Goal: Task Accomplishment & Management: Use online tool/utility

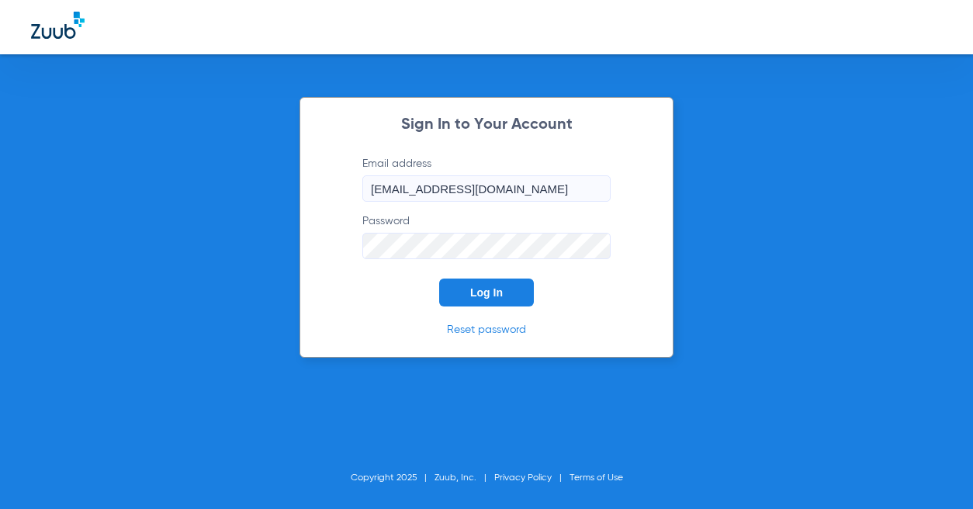
click at [466, 291] on button "Log In" at bounding box center [486, 292] width 95 height 28
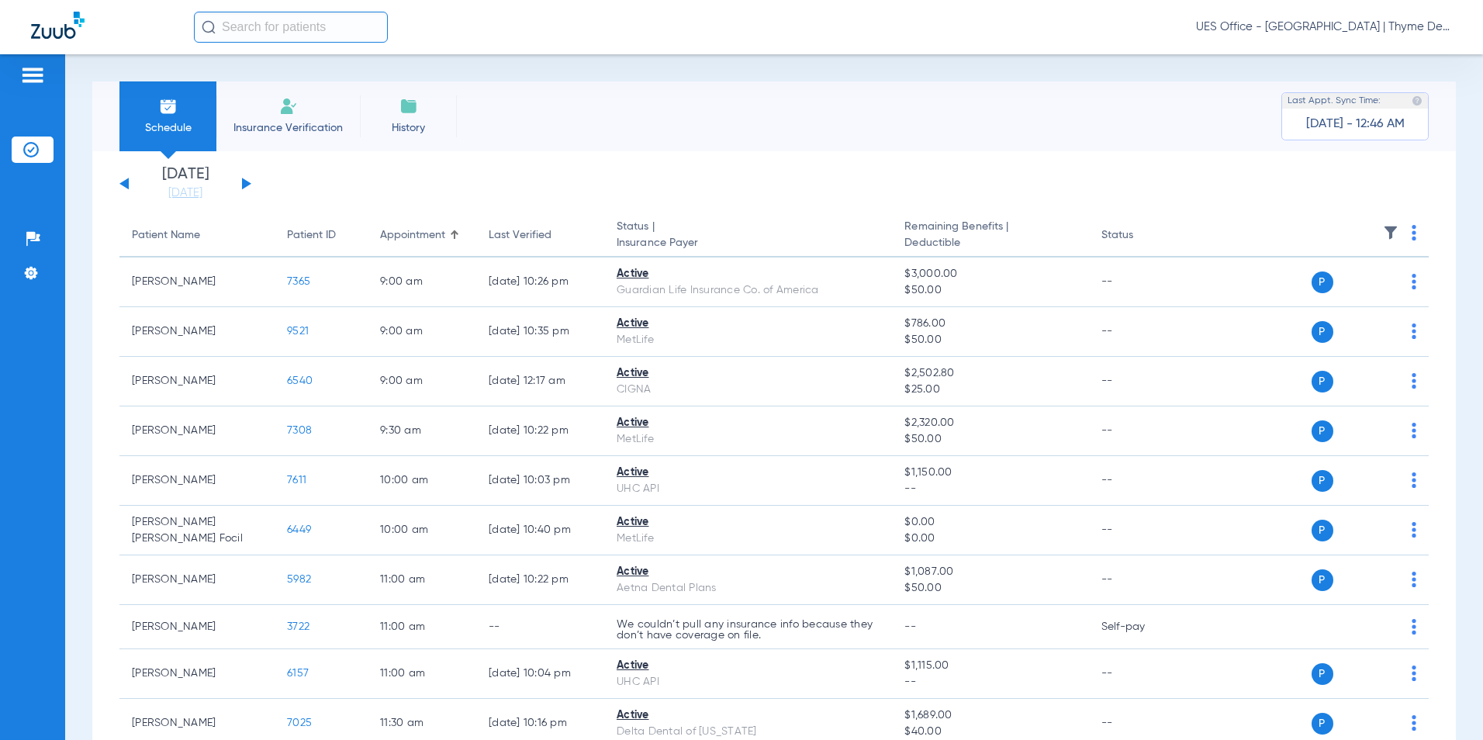
click at [972, 235] on img at bounding box center [1414, 233] width 5 height 16
click at [972, 293] on span "Verify All" at bounding box center [1344, 294] width 93 height 11
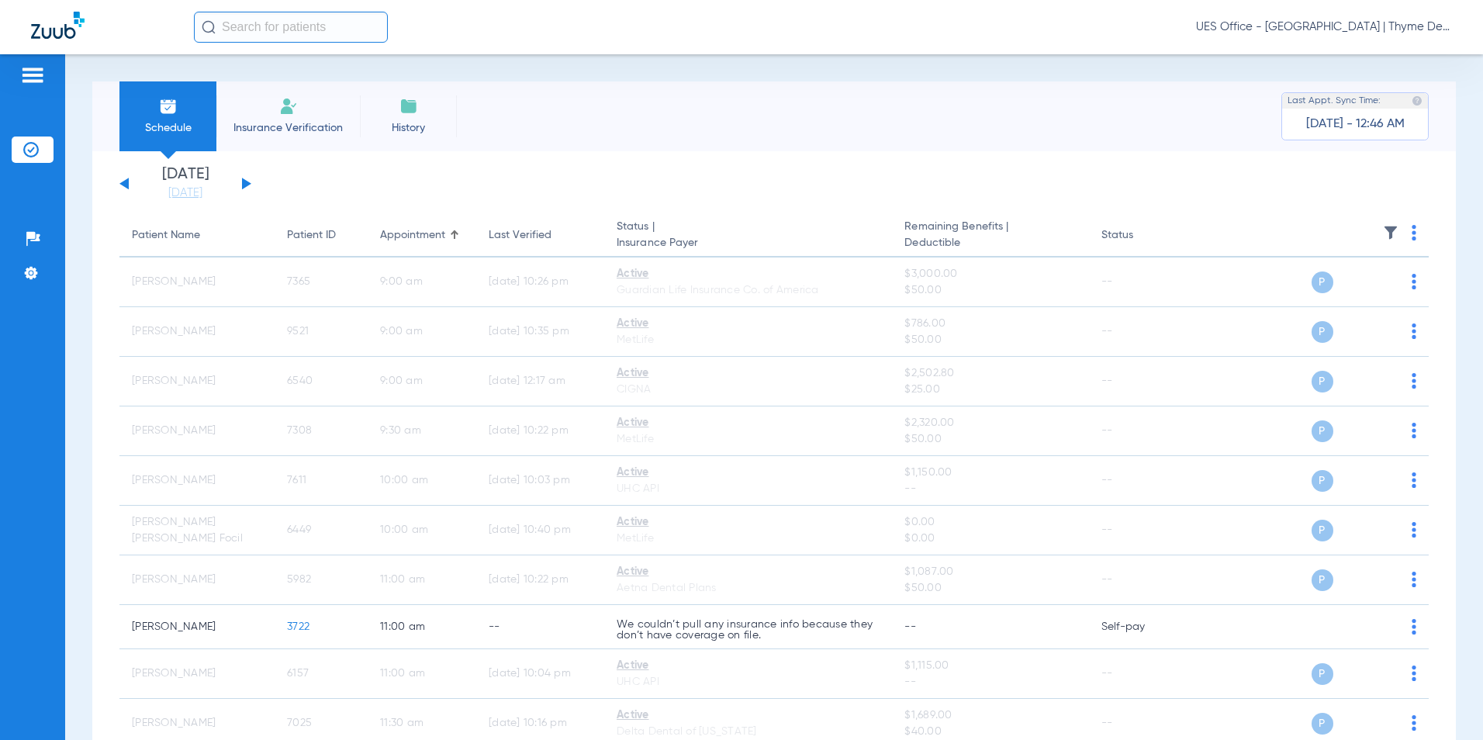
click at [248, 184] on button at bounding box center [246, 184] width 9 height 12
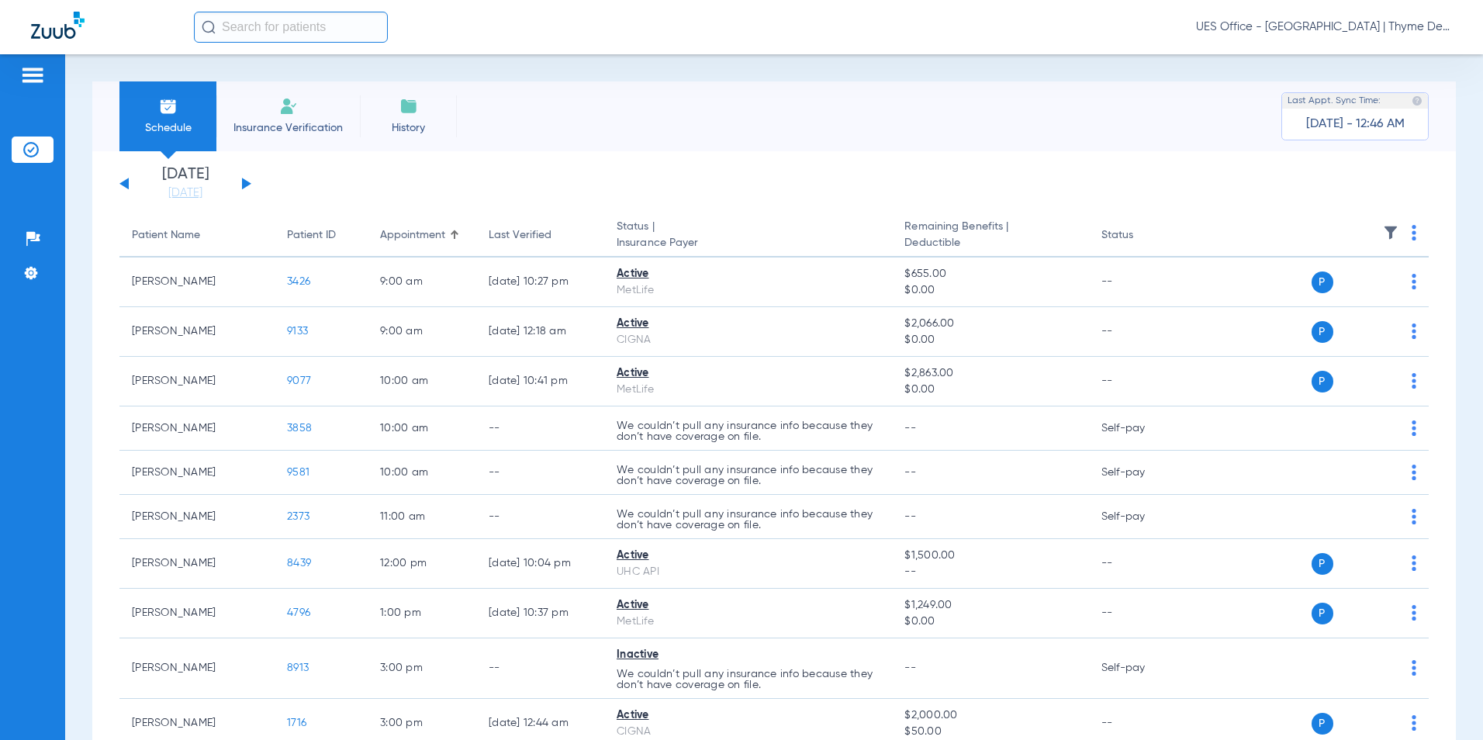
click at [972, 239] on th at bounding box center [1311, 235] width 235 height 43
click at [972, 234] on img at bounding box center [1414, 233] width 5 height 16
click at [972, 290] on span "Verify All" at bounding box center [1344, 294] width 93 height 11
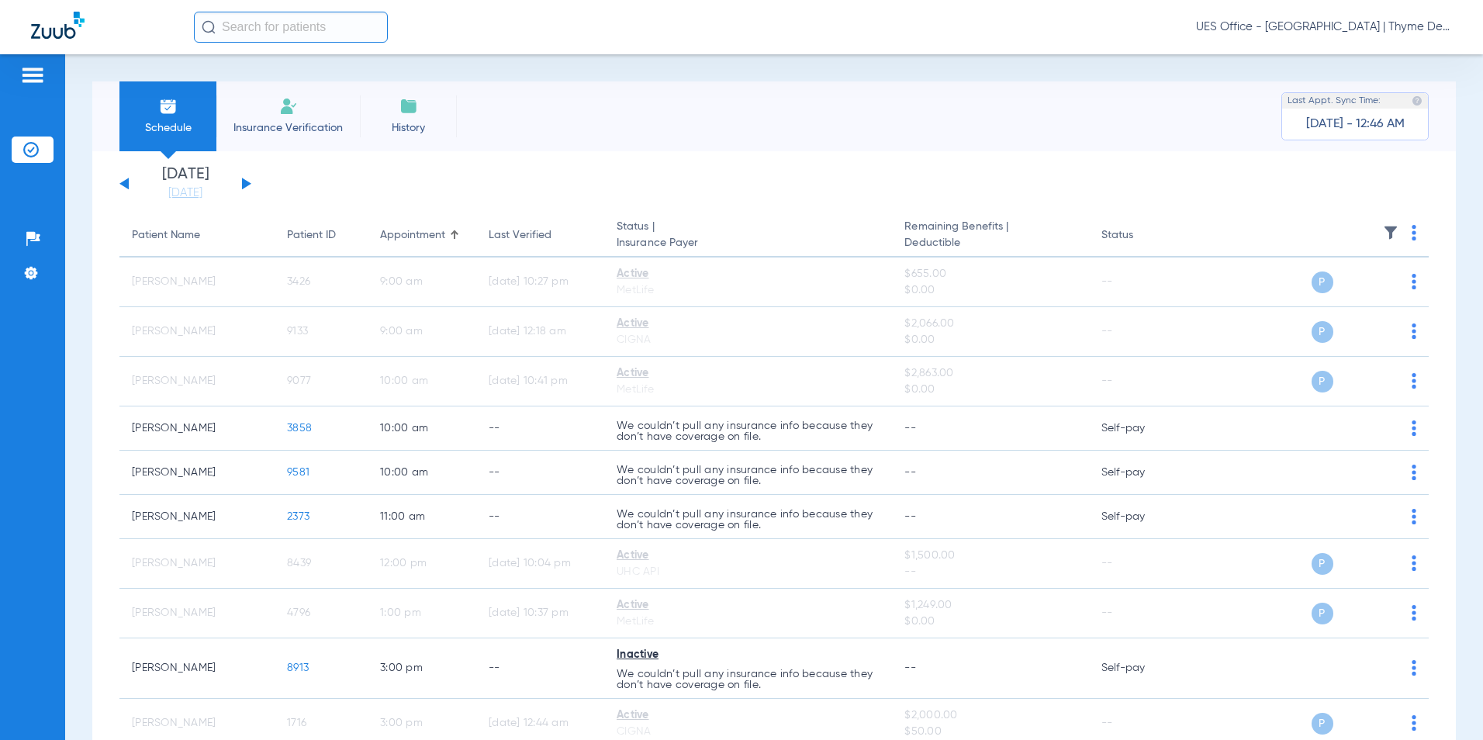
click at [126, 184] on button at bounding box center [123, 184] width 9 height 12
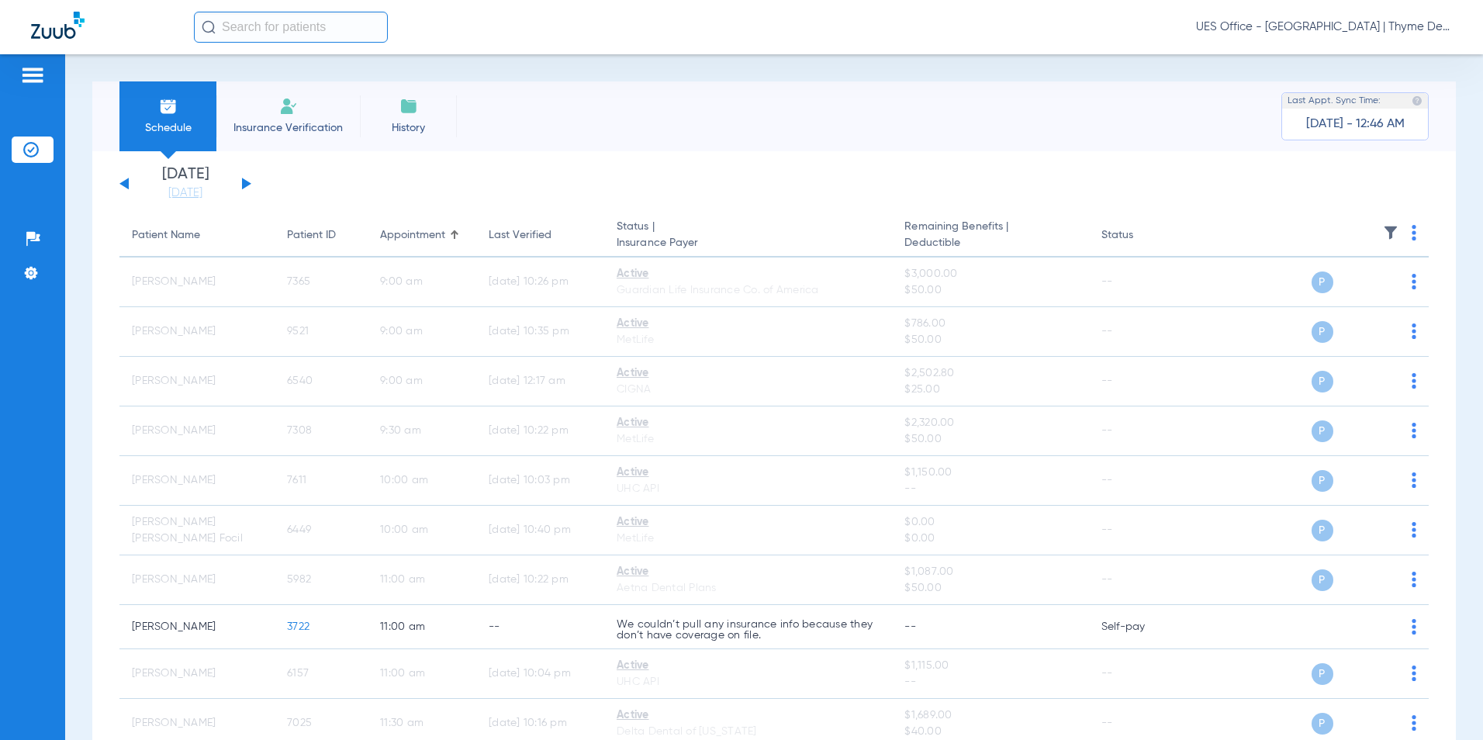
click at [248, 181] on div "[DATE] [DATE] [DATE] [DATE] [DATE] [DATE] [DATE] [DATE] [DATE] [DATE] [DATE] [D…" at bounding box center [185, 184] width 132 height 34
click at [242, 182] on button at bounding box center [246, 184] width 9 height 12
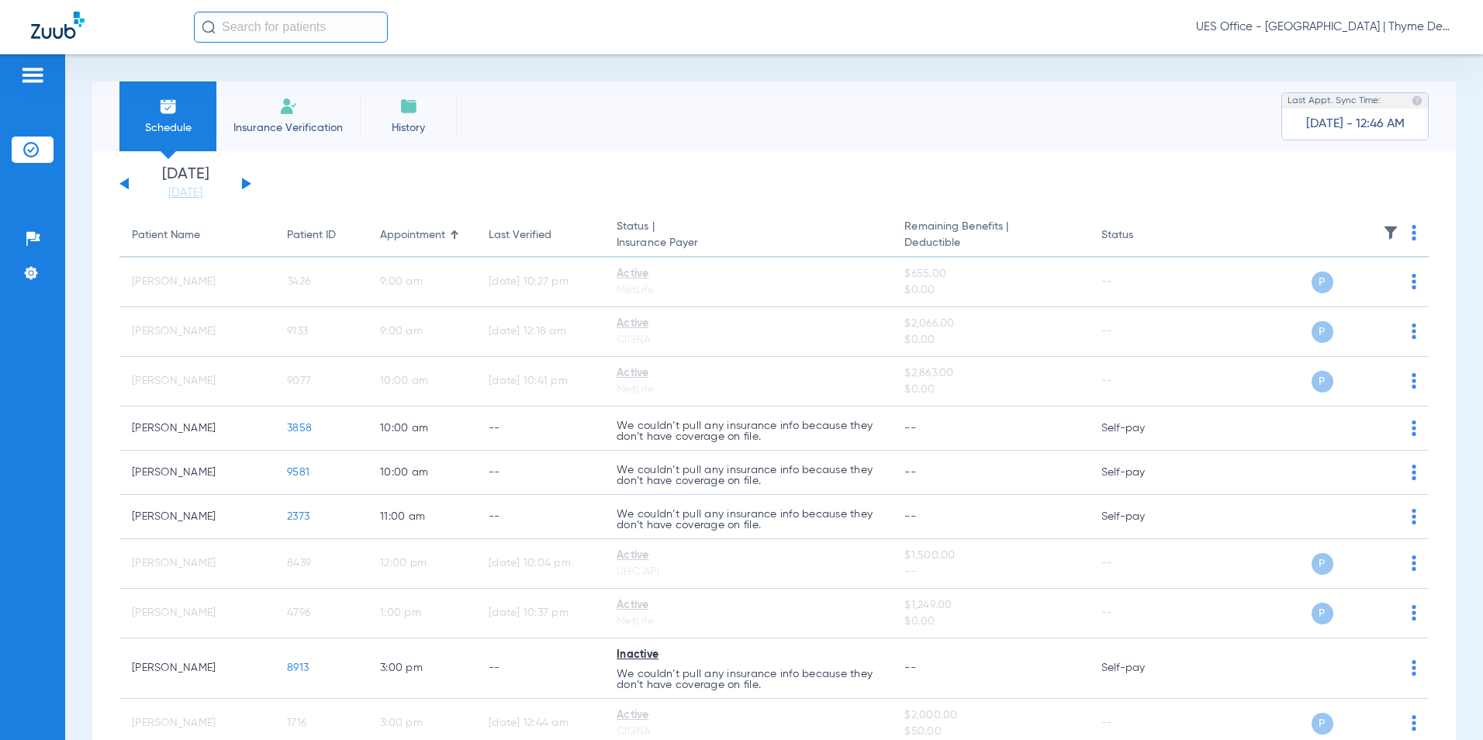
click at [243, 182] on button at bounding box center [246, 184] width 9 height 12
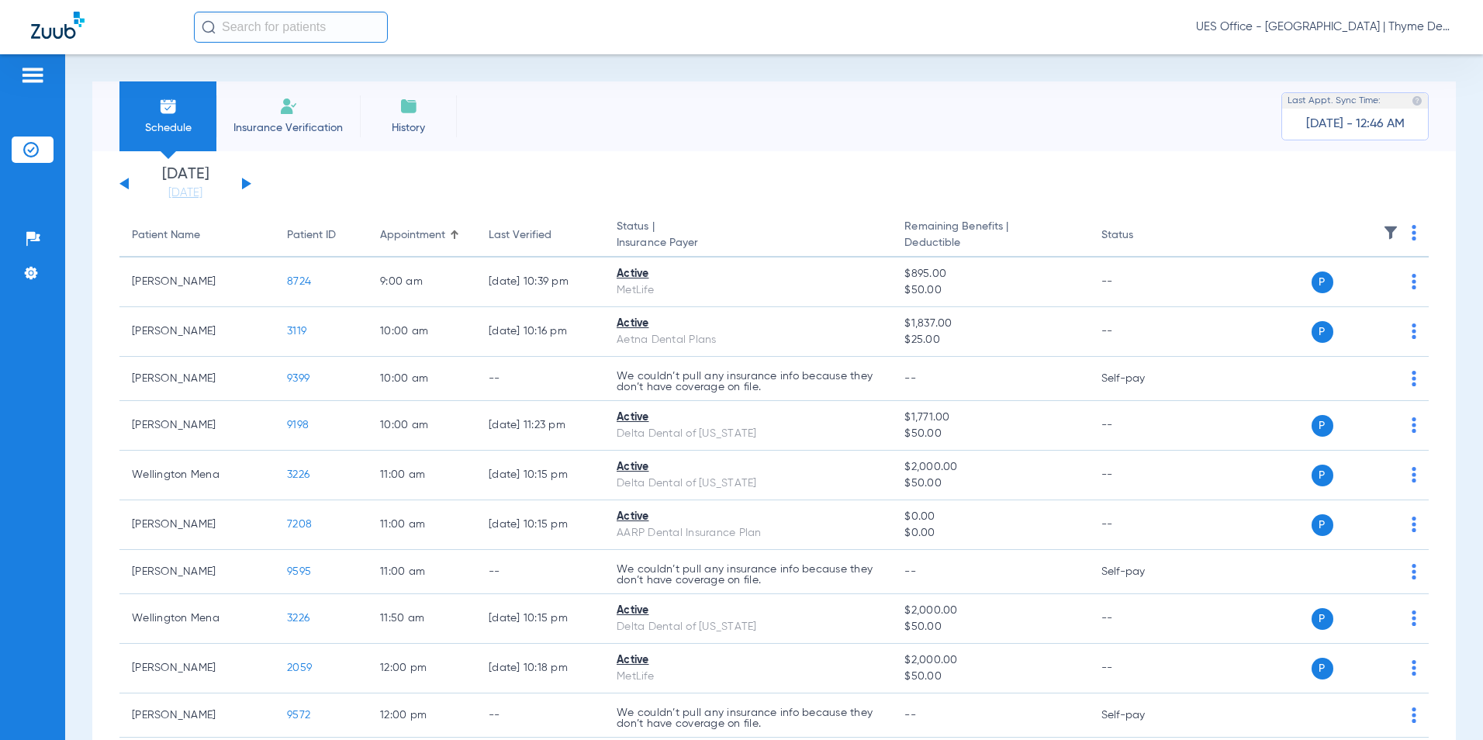
click at [972, 233] on img at bounding box center [1414, 233] width 5 height 16
click at [972, 295] on span "Verify All" at bounding box center [1344, 294] width 93 height 11
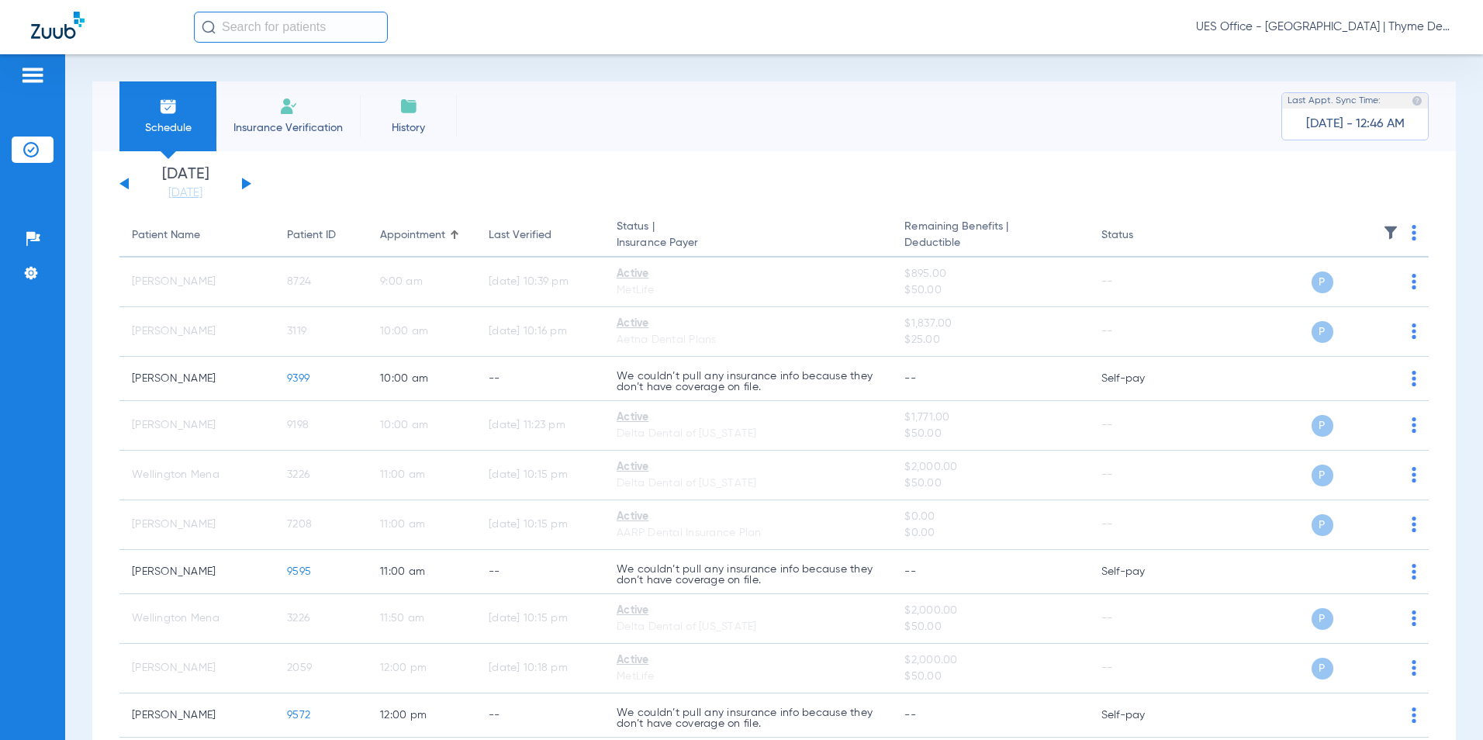
click at [122, 185] on button at bounding box center [123, 184] width 9 height 12
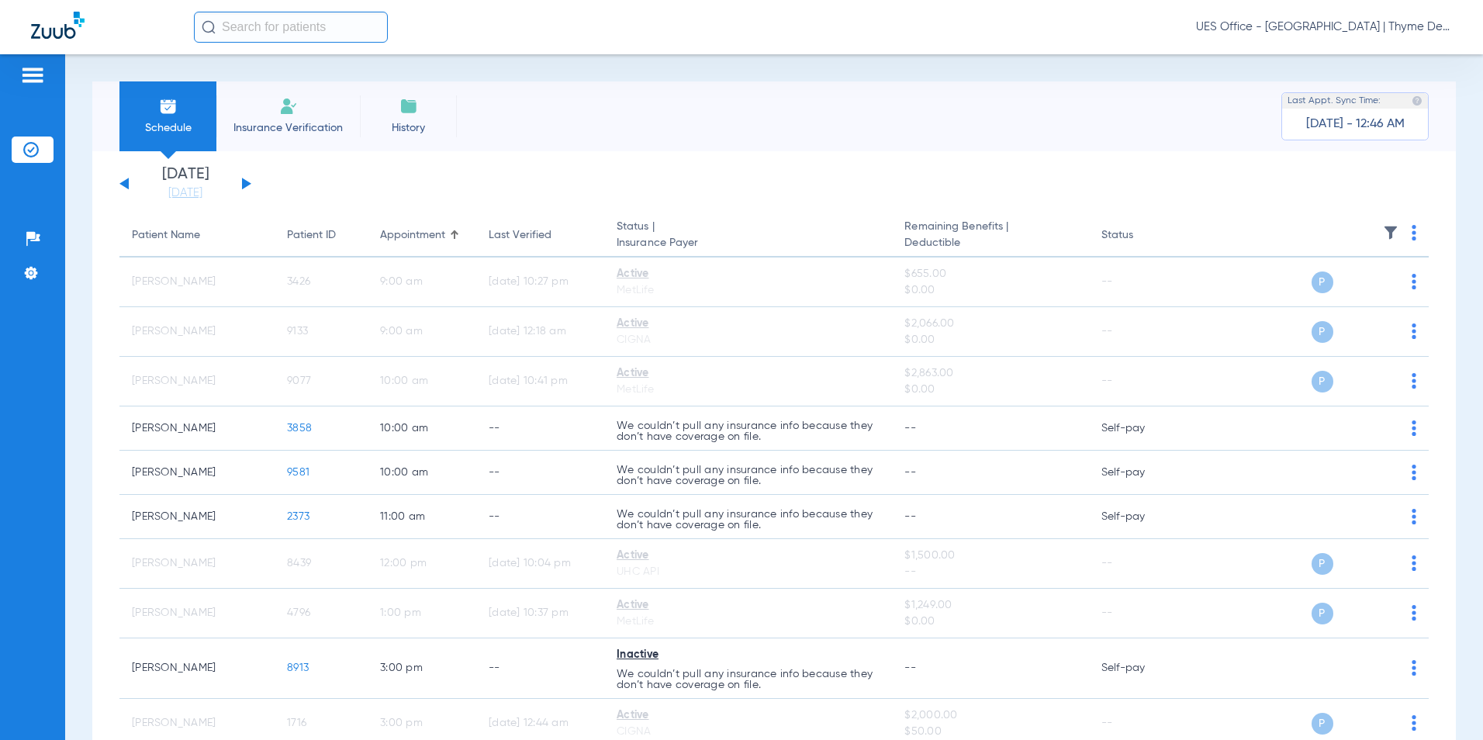
click at [122, 185] on button at bounding box center [123, 184] width 9 height 12
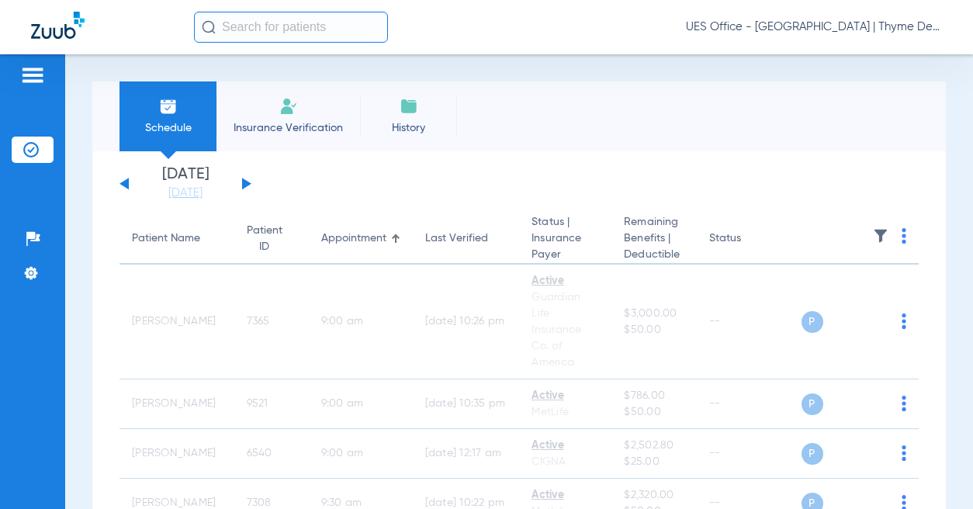
click at [245, 181] on button at bounding box center [246, 184] width 9 height 12
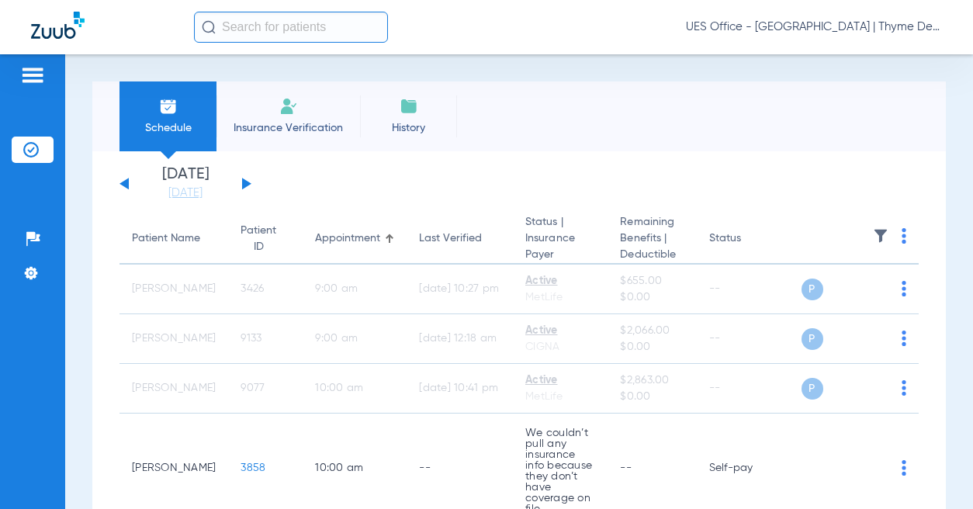
click at [245, 185] on button at bounding box center [246, 184] width 9 height 12
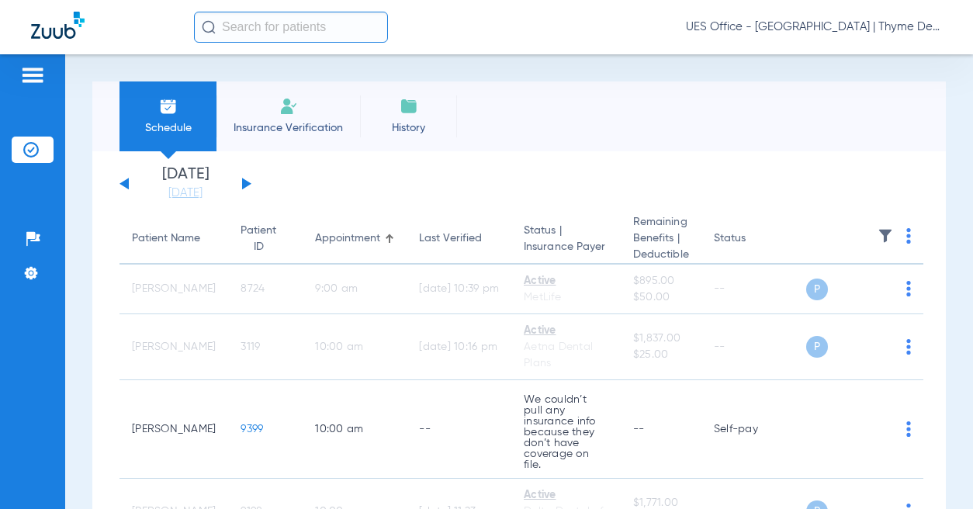
click at [243, 181] on button at bounding box center [246, 184] width 9 height 12
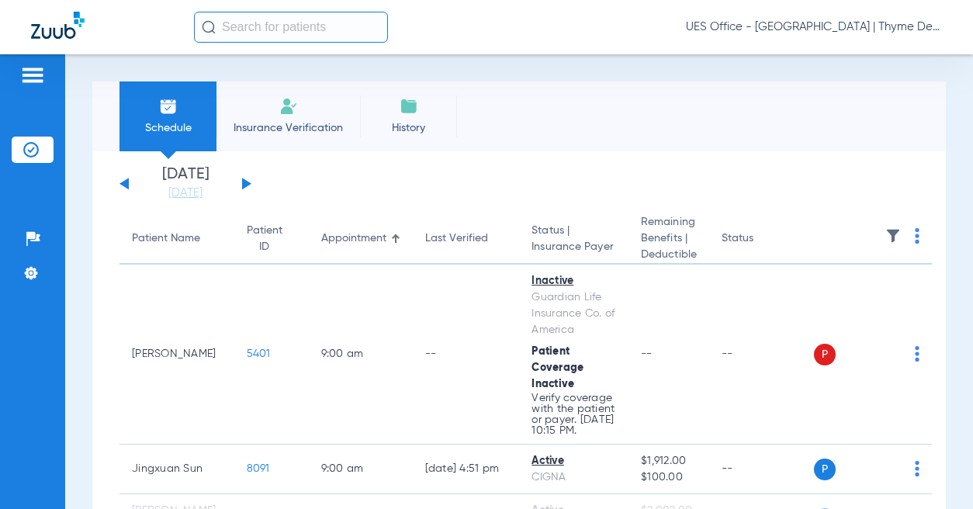
click at [914, 234] on img at bounding box center [916, 236] width 5 height 16
click at [842, 294] on span "Verify All" at bounding box center [850, 297] width 93 height 11
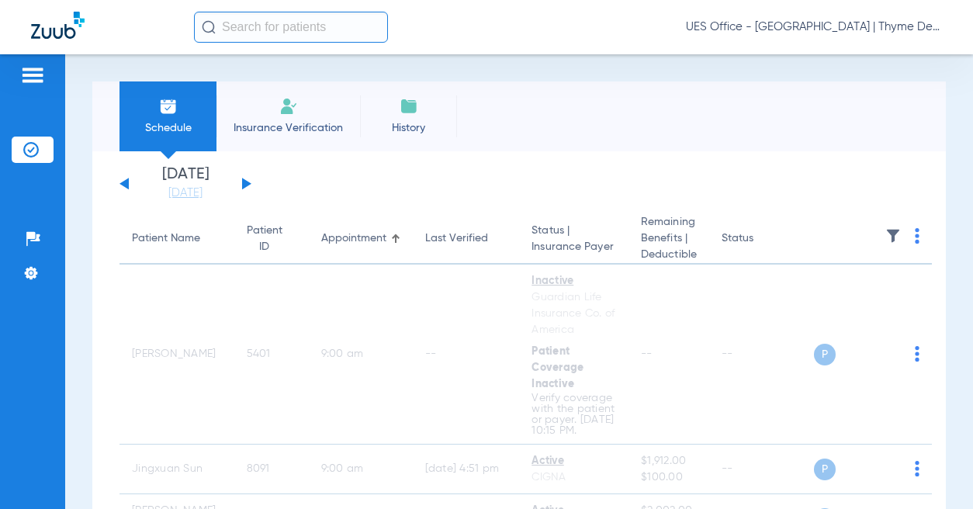
click at [126, 182] on button at bounding box center [123, 184] width 9 height 12
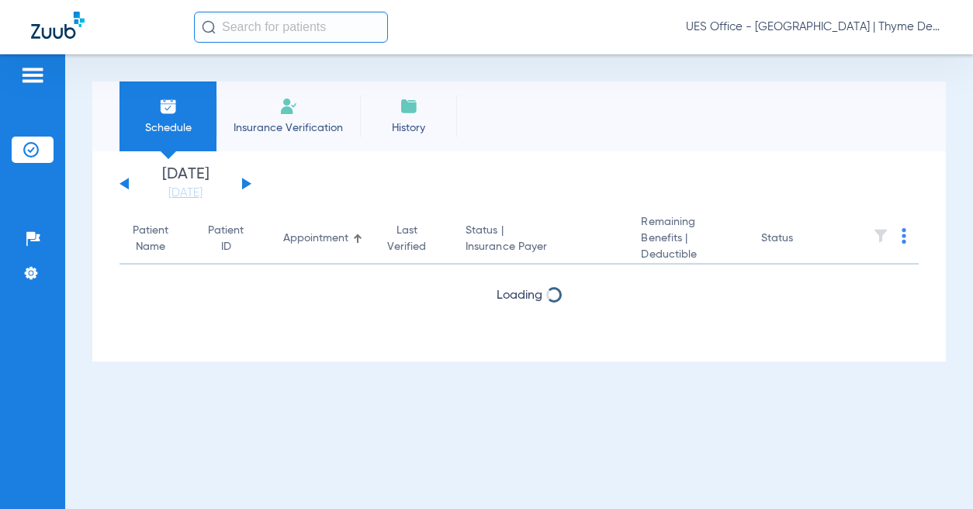
click at [126, 182] on button at bounding box center [123, 184] width 9 height 12
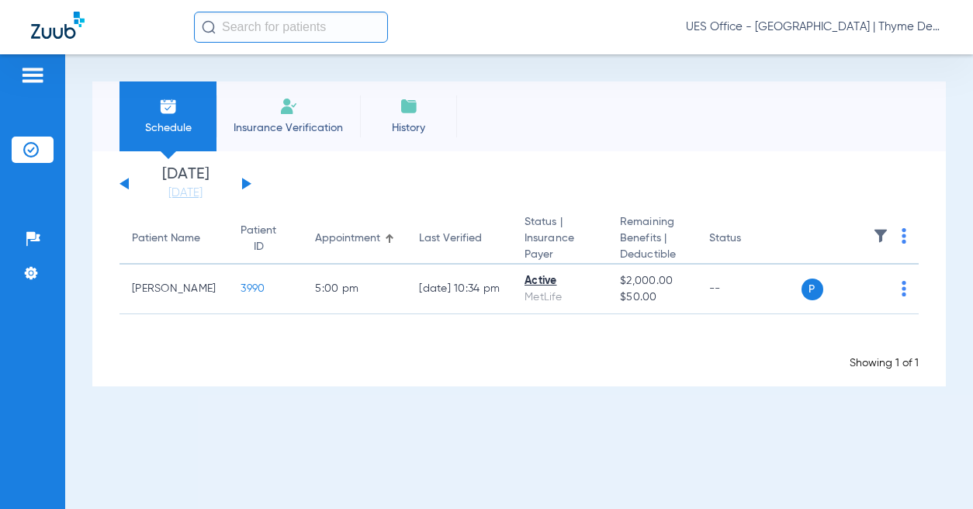
click at [247, 184] on button at bounding box center [246, 184] width 9 height 12
